Goal: Task Accomplishment & Management: Use online tool/utility

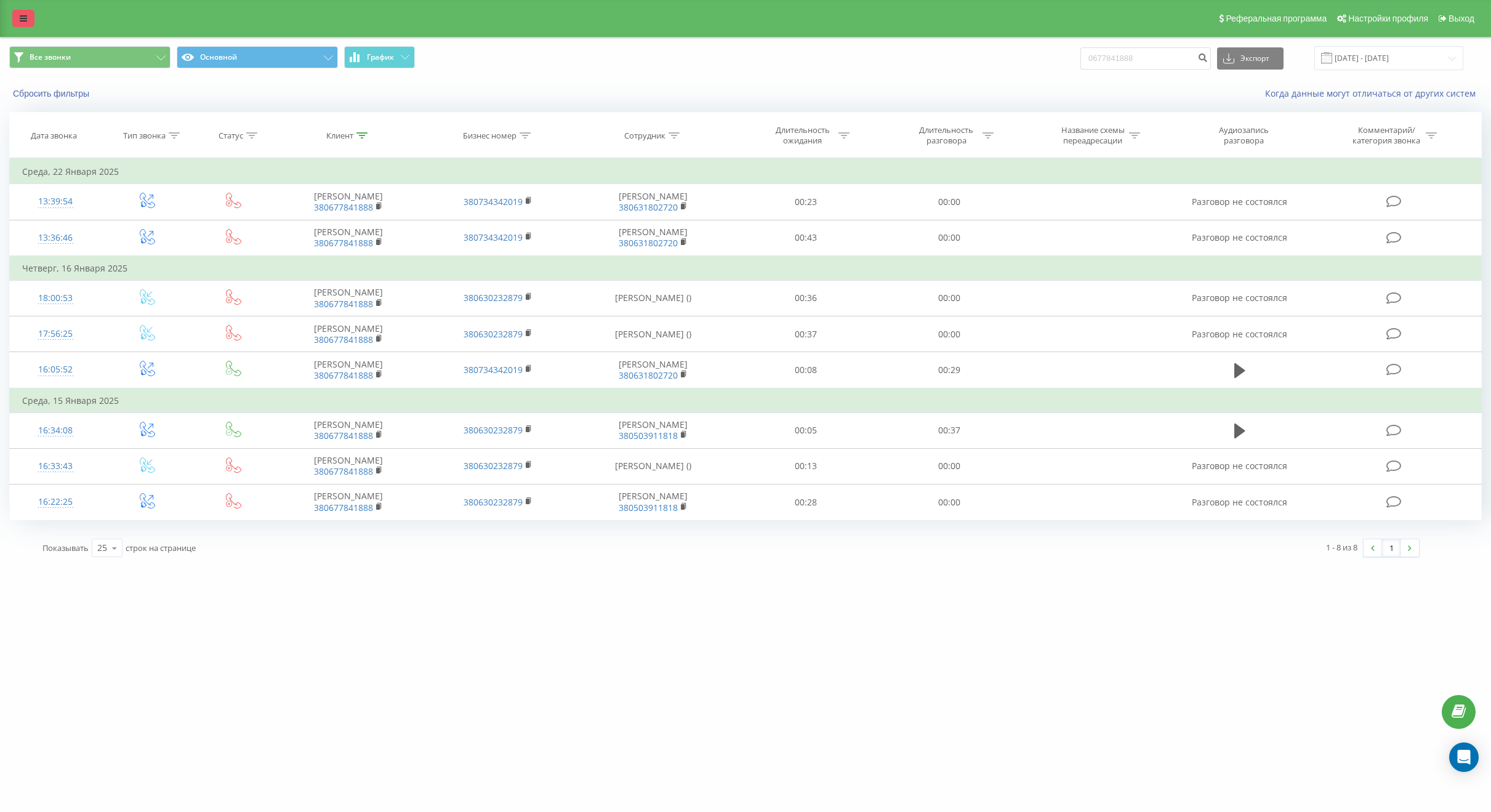
click at [23, 14] on link at bounding box center [23, 18] width 22 height 17
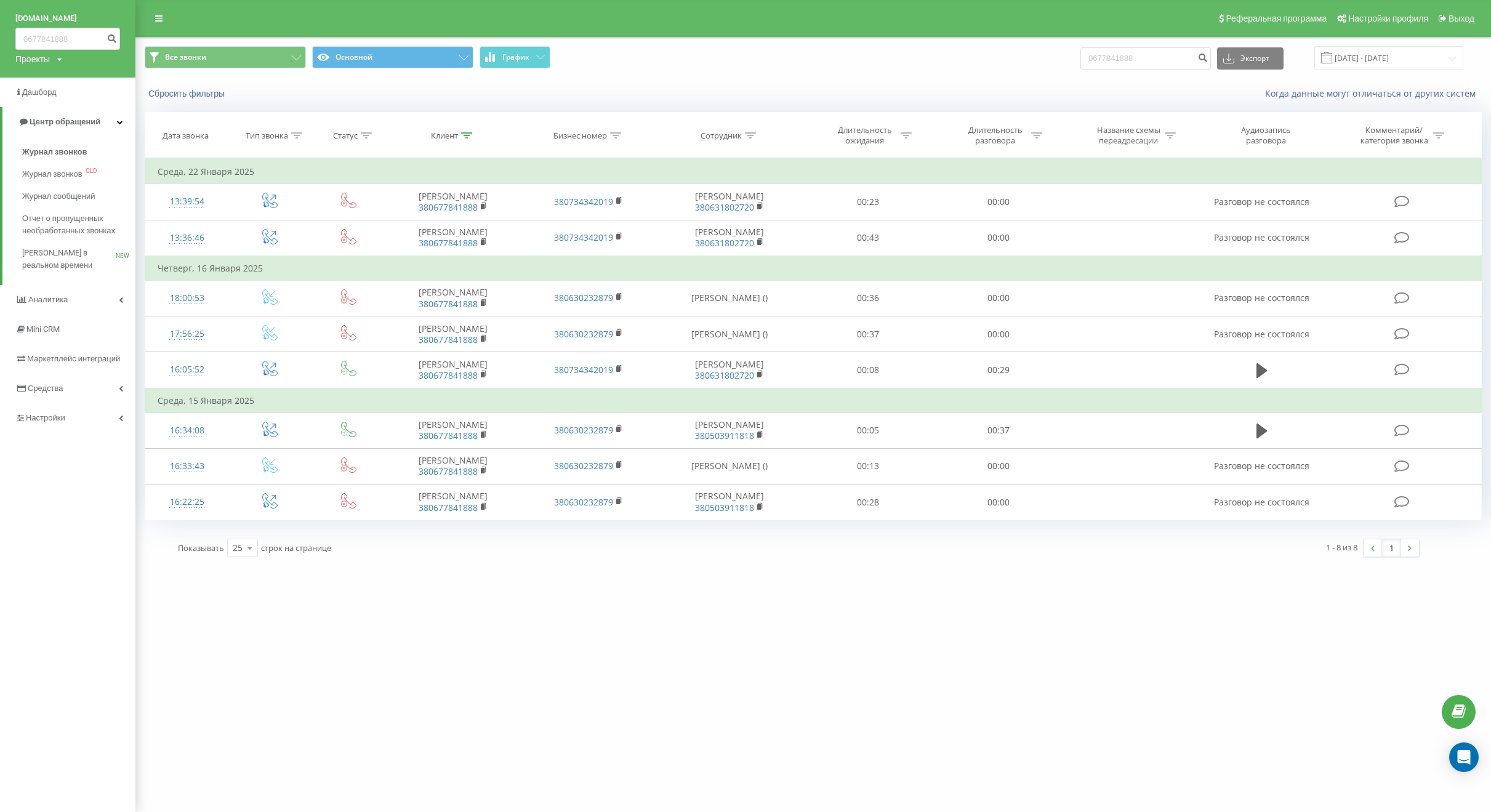
click at [61, 61] on icon at bounding box center [60, 60] width 5 height 7
click at [54, 94] on div "[DOMAIN_NAME]" at bounding box center [56, 101] width 80 height 23
click at [54, 65] on div "Проекты totis.ua totishair.ua" at bounding box center [39, 59] width 47 height 12
click at [52, 98] on link "[DOMAIN_NAME]" at bounding box center [56, 100] width 60 height 10
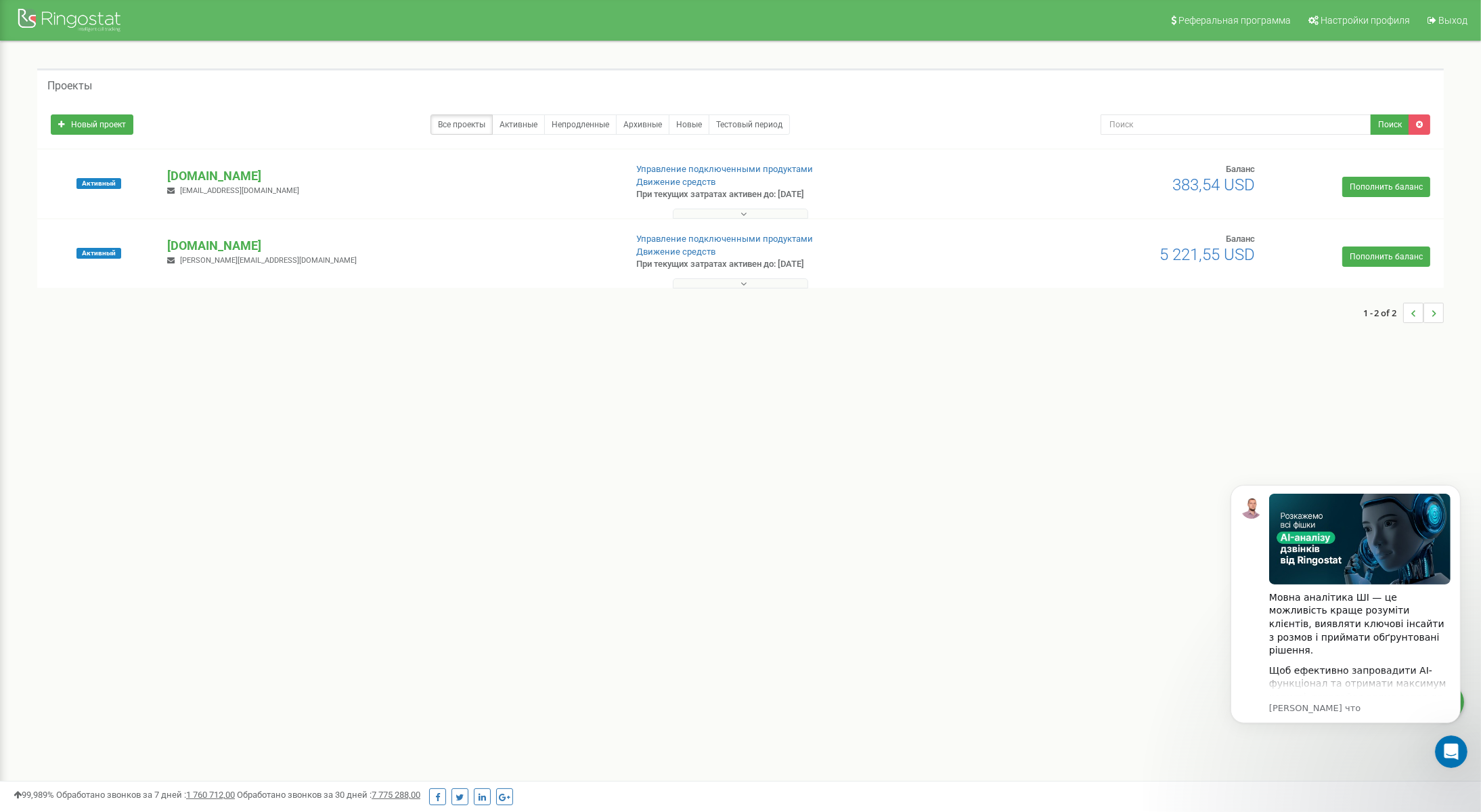
click at [743, 214] on icon at bounding box center [744, 213] width 6 height 9
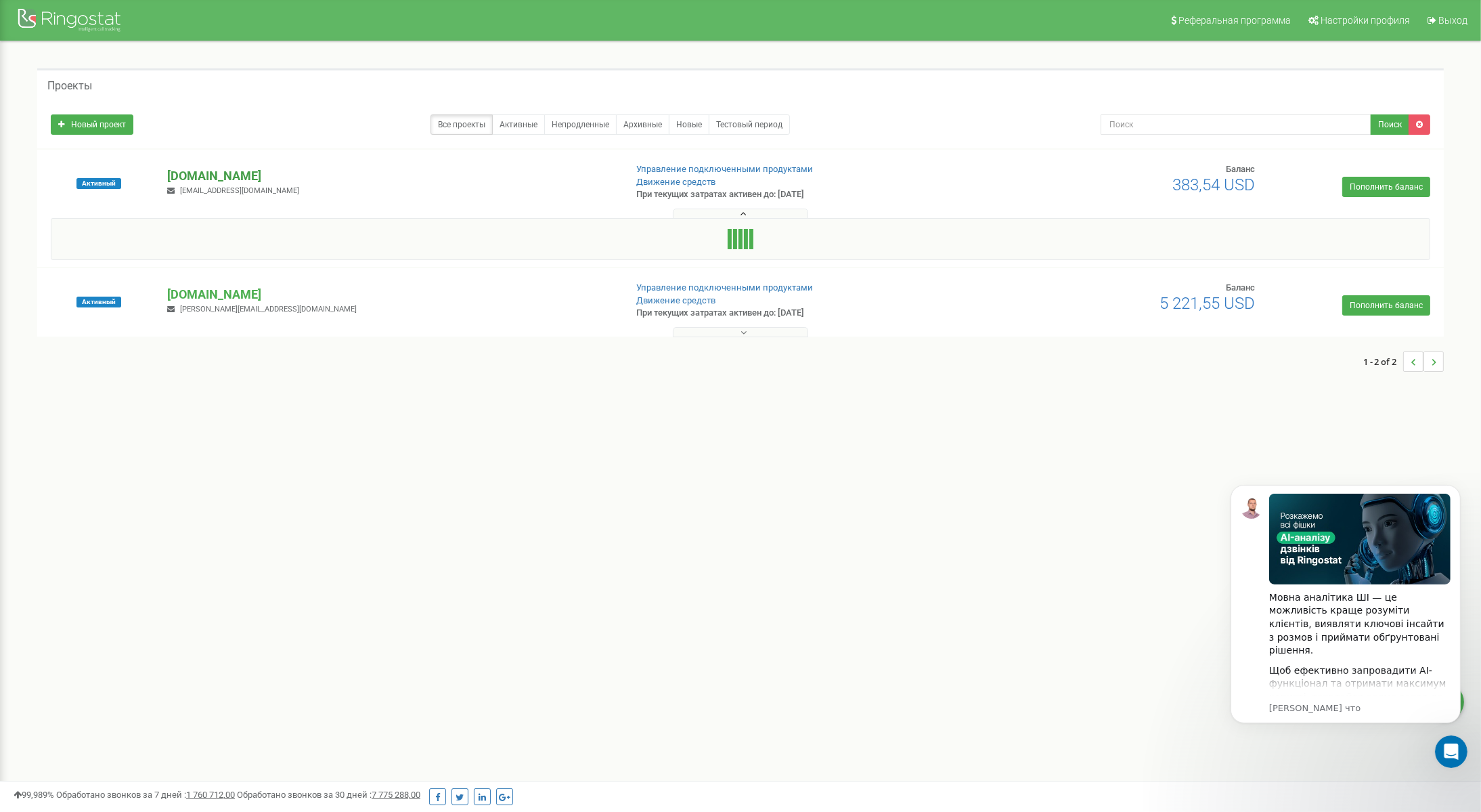
click at [201, 176] on p "[DOMAIN_NAME]" at bounding box center [390, 176] width 446 height 18
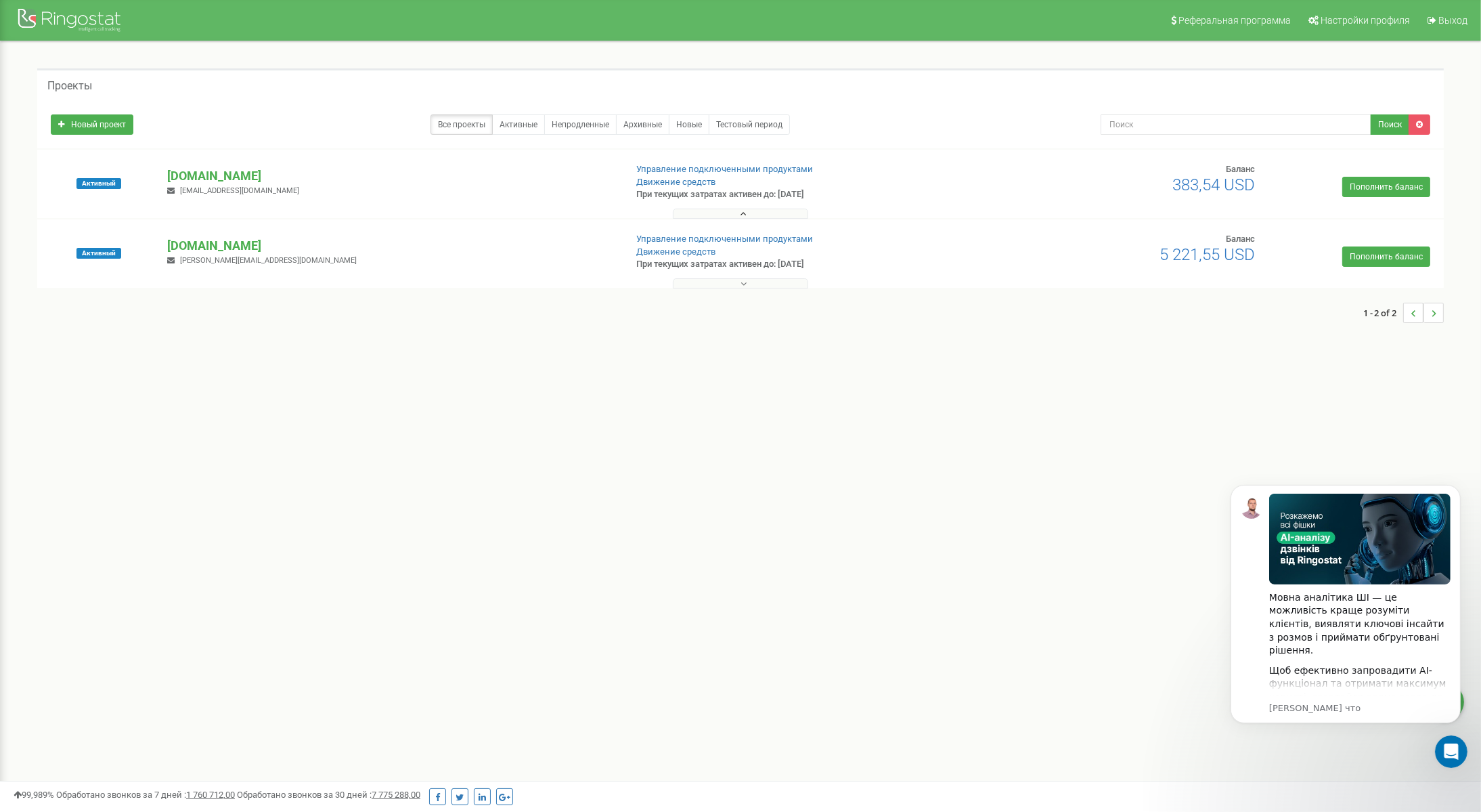
click at [704, 212] on button at bounding box center [741, 213] width 135 height 10
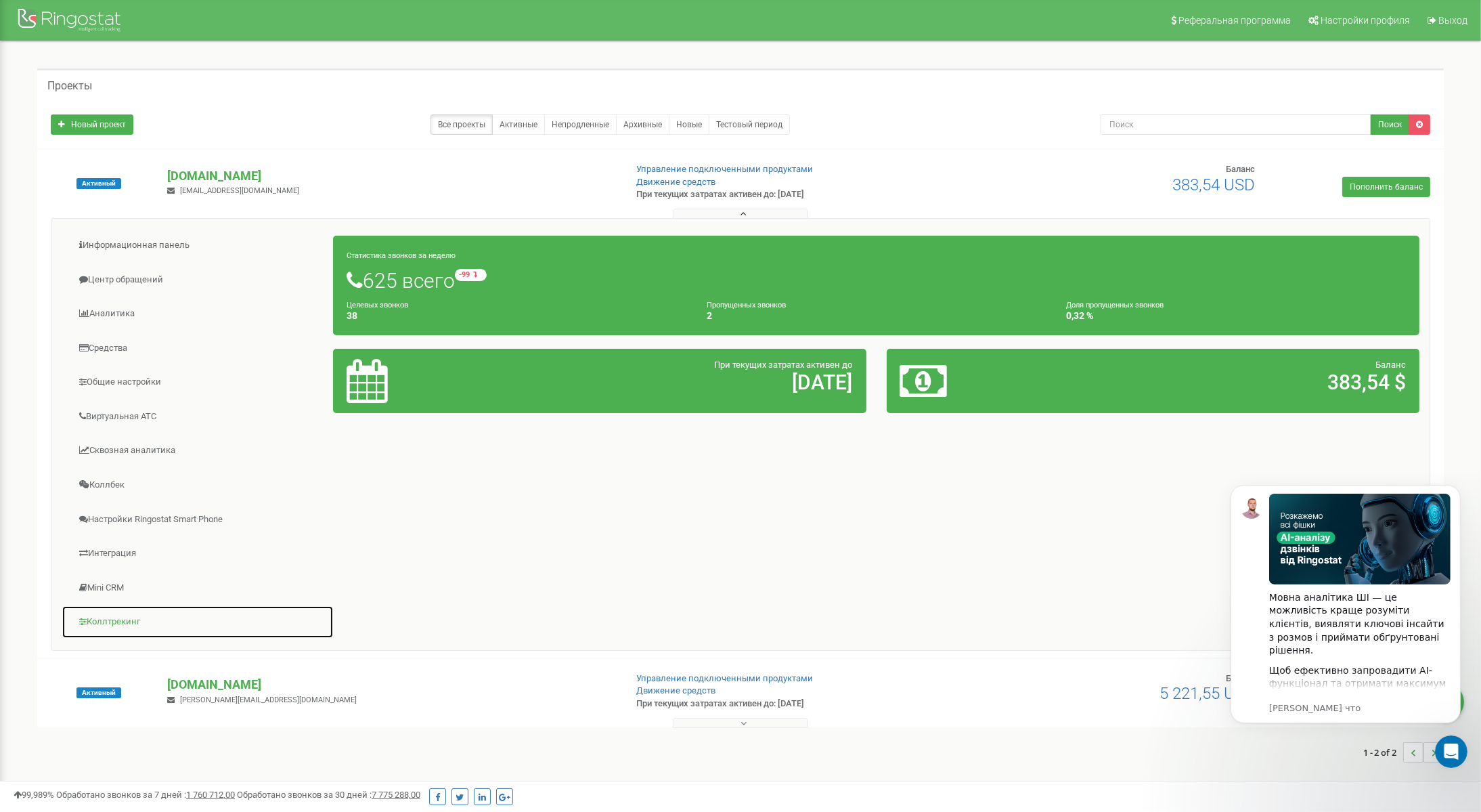
click at [122, 611] on link "Коллтрекинг" at bounding box center [198, 621] width 272 height 33
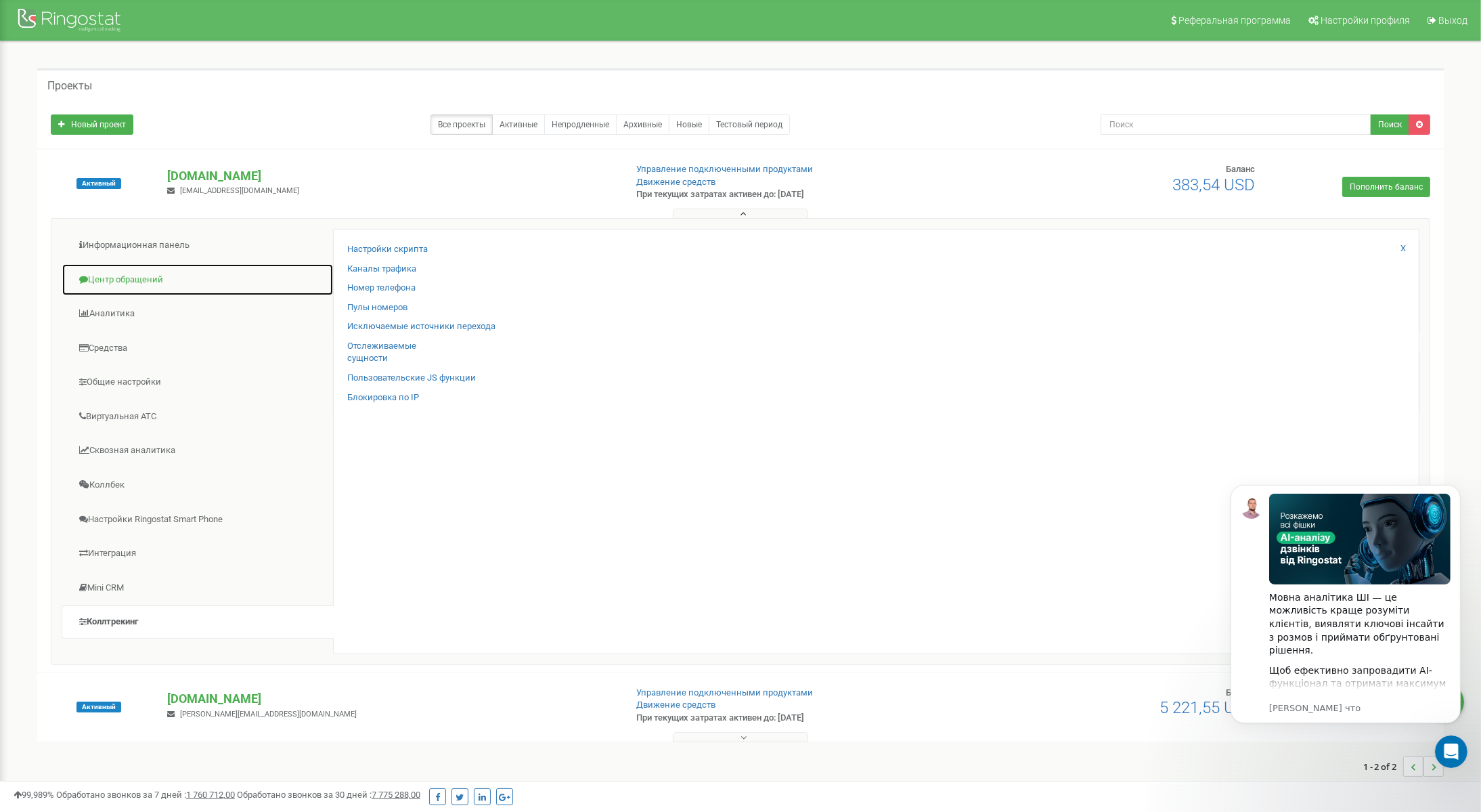
click at [124, 270] on link "Центр обращений" at bounding box center [198, 280] width 272 height 33
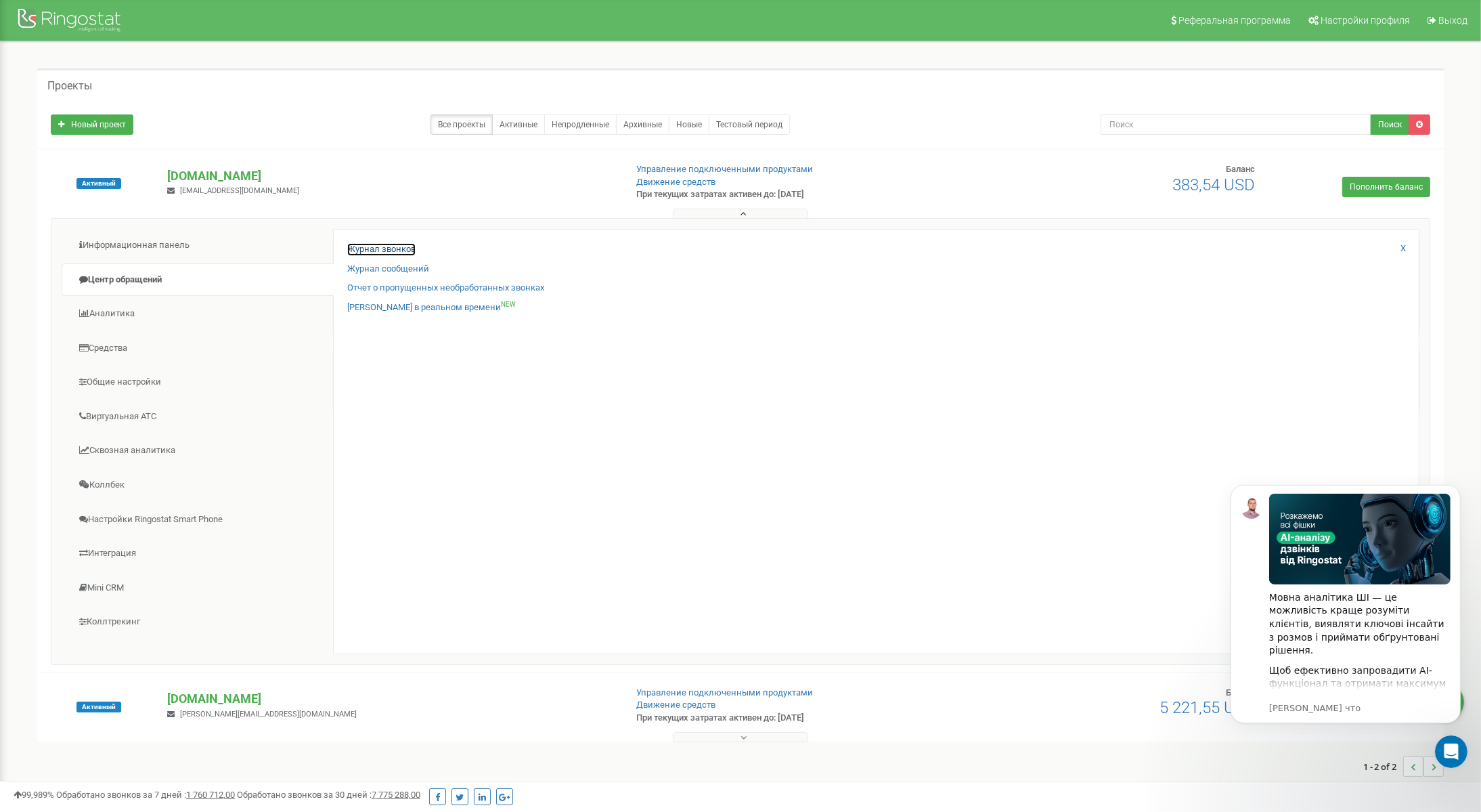
click at [396, 249] on link "Журнал звонков" at bounding box center [381, 249] width 68 height 13
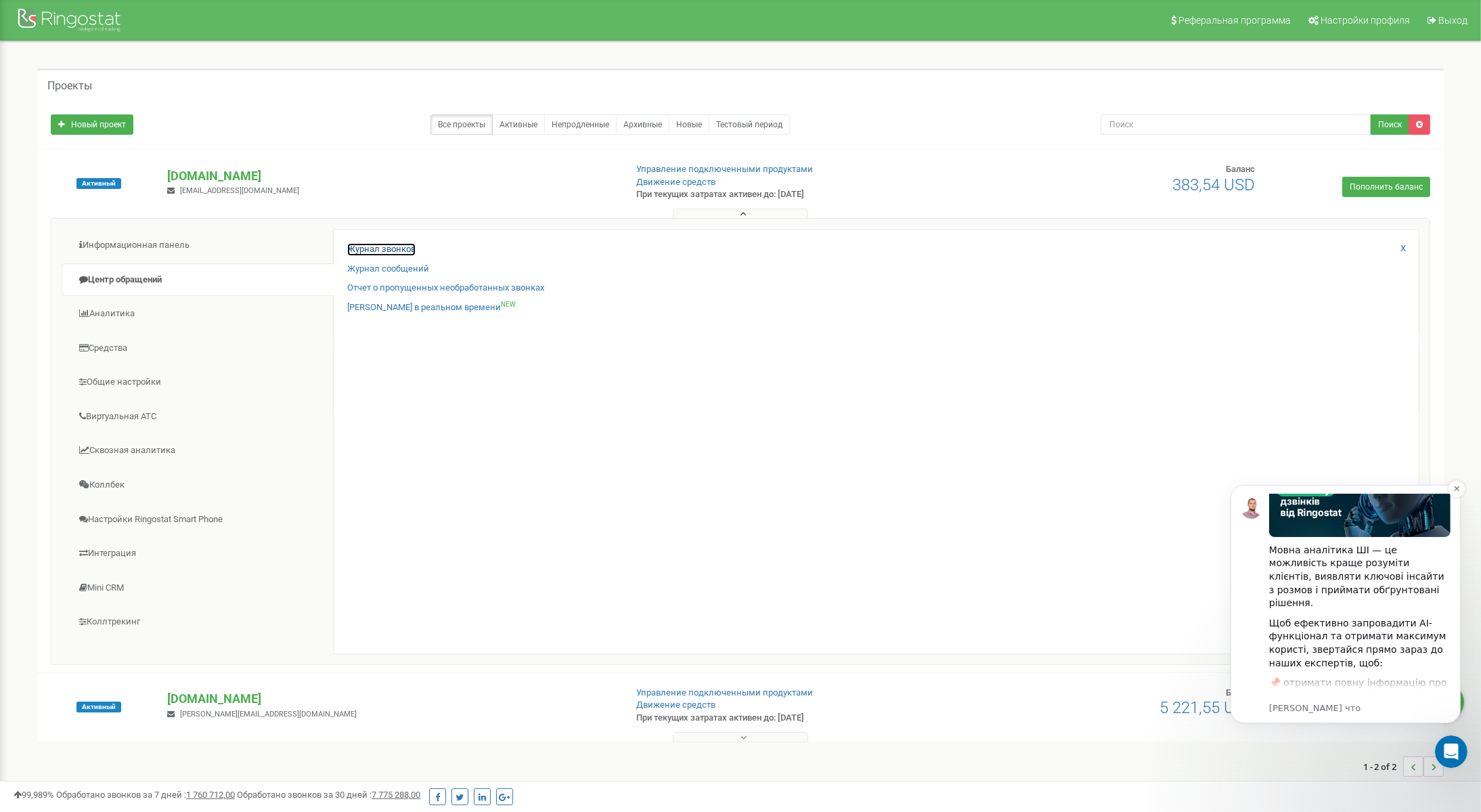
scroll to position [53, 0]
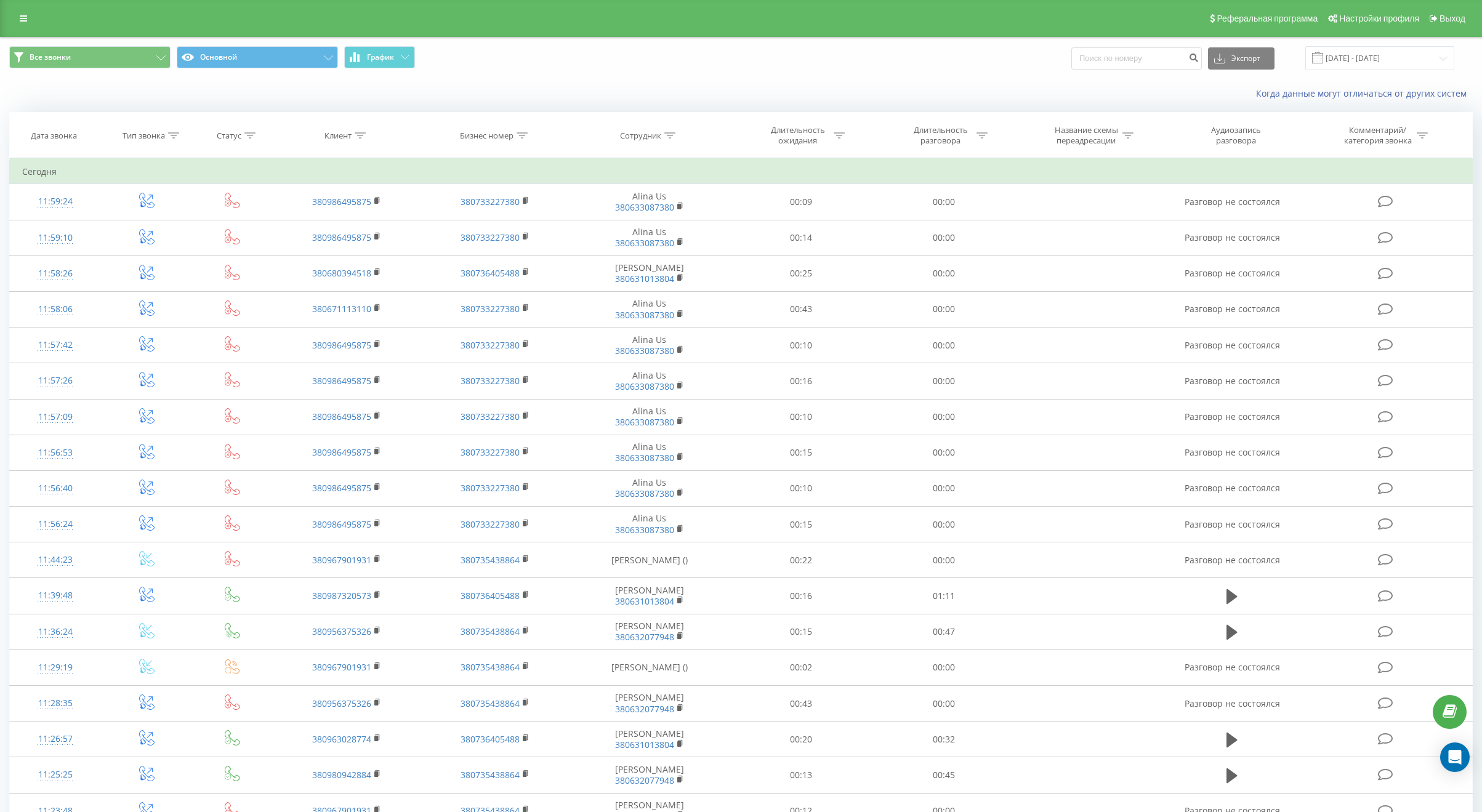
click at [523, 93] on div "Когда данные могут отличаться от других систем" at bounding box center [741, 94] width 1481 height 30
click at [249, 133] on icon at bounding box center [250, 136] width 11 height 6
click at [212, 248] on button "Отмена" at bounding box center [205, 250] width 52 height 16
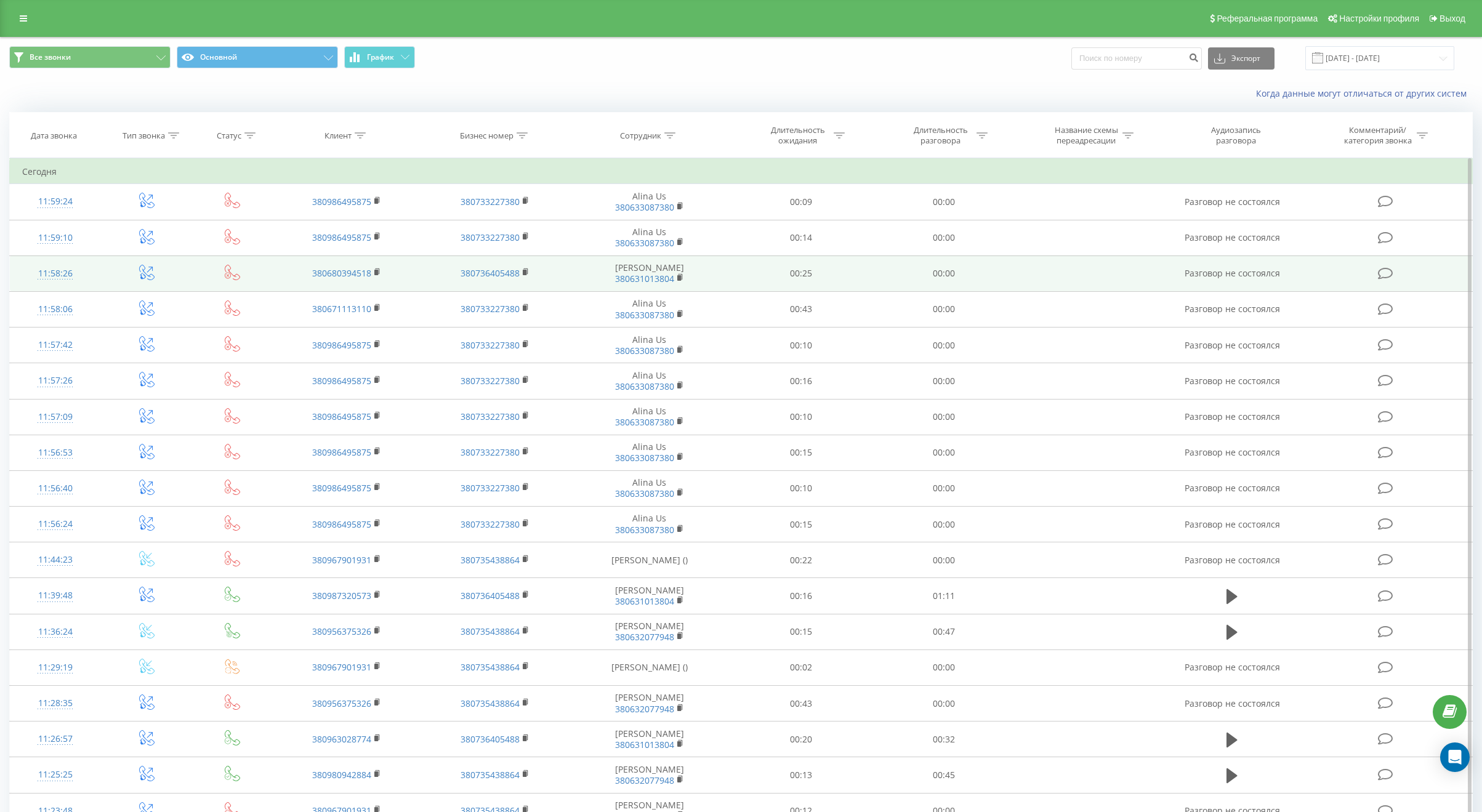
click at [663, 267] on td "[PERSON_NAME] Usyk 380631013804" at bounding box center [649, 273] width 160 height 36
drag, startPoint x: 663, startPoint y: 267, endPoint x: 636, endPoint y: 269, distance: 27.1
click at [636, 269] on td "[PERSON_NAME] Usyk 380631013804" at bounding box center [649, 273] width 160 height 36
copy td "[PERSON_NAME]"
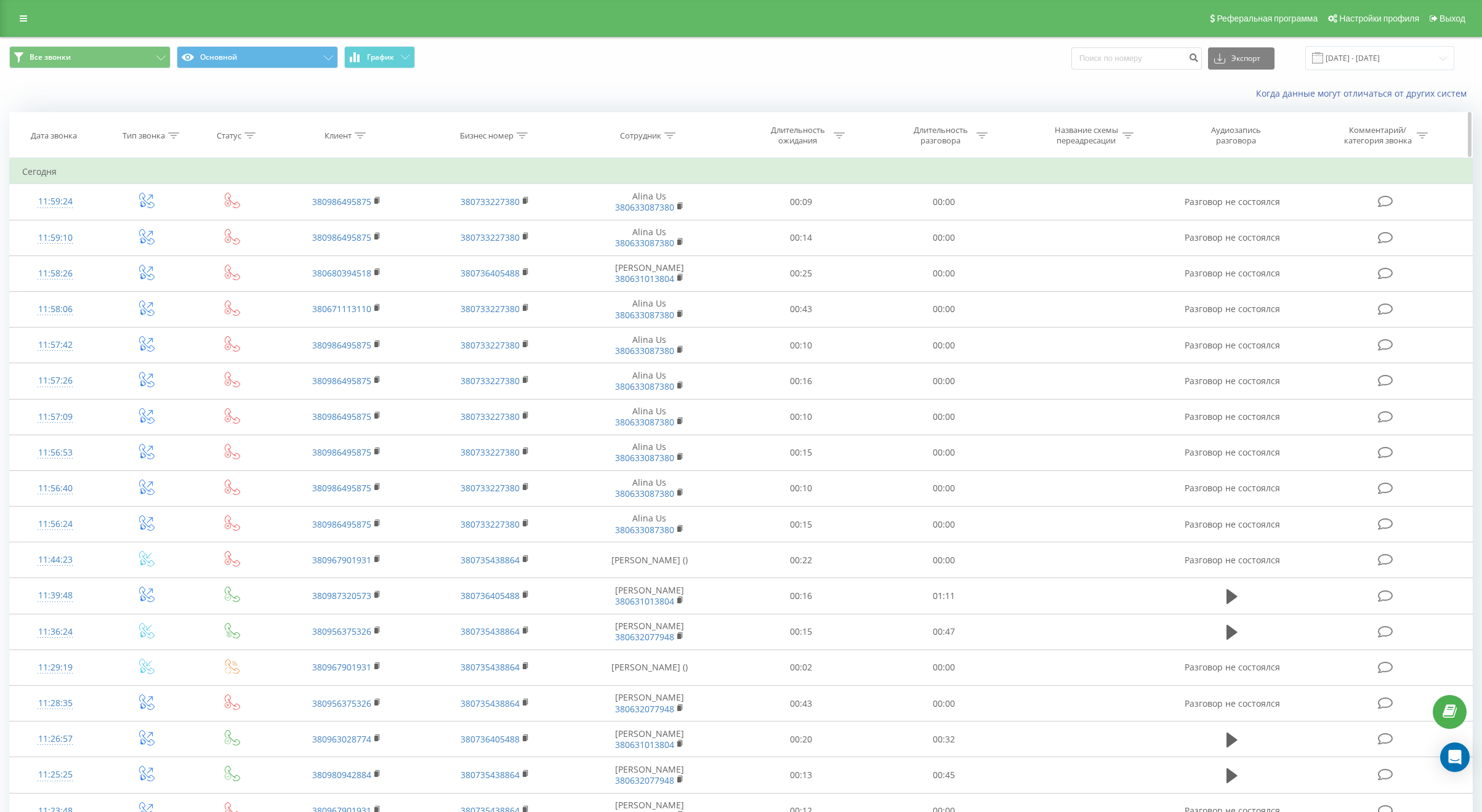
click at [679, 133] on div "Сотрудник" at bounding box center [649, 136] width 160 height 10
drag, startPoint x: 674, startPoint y: 135, endPoint x: 670, endPoint y: 144, distance: 9.8
click at [674, 135] on icon at bounding box center [669, 136] width 11 height 6
click at [670, 142] on th "Сотрудник" at bounding box center [649, 135] width 160 height 45
click at [669, 148] on th "Сотрудник" at bounding box center [649, 135] width 160 height 45
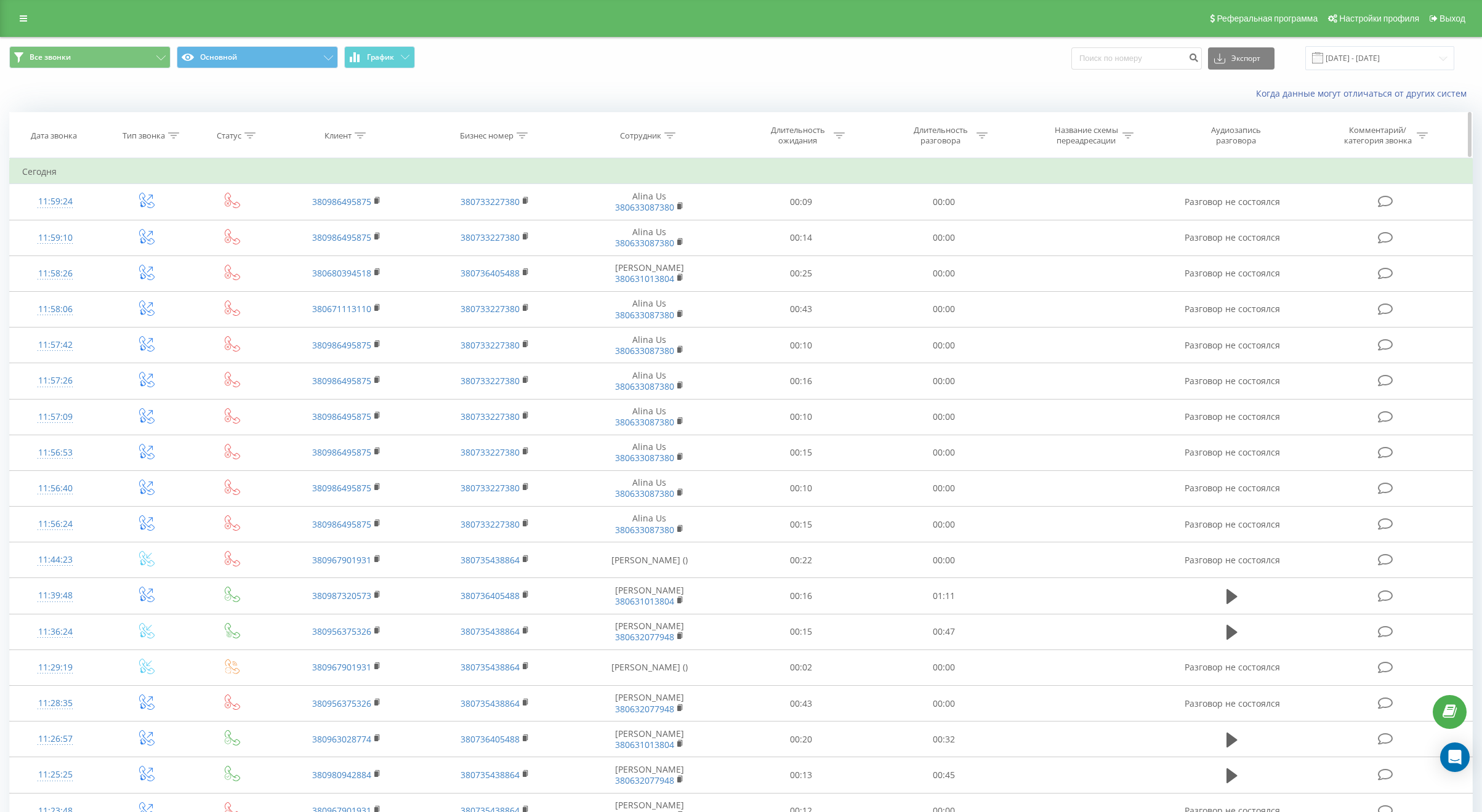
click at [669, 140] on div at bounding box center [669, 136] width 11 height 10
click at [652, 221] on input "text" at bounding box center [649, 223] width 108 height 21
paste input "[PERSON_NAME]"
type input "[PERSON_NAME]"
click at [662, 247] on span "OK" at bounding box center [675, 247] width 34 height 19
